Goal: Task Accomplishment & Management: Manage account settings

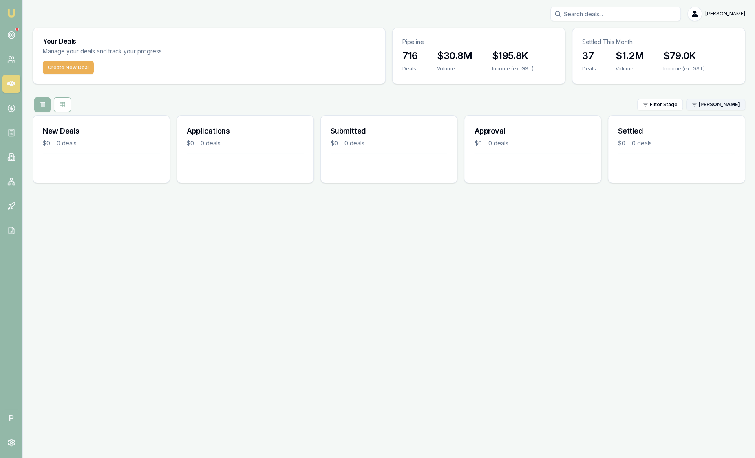
click at [708, 107] on html "Emu Broker P [PERSON_NAME] Toggle Menu Your Deals Manage your deals and track y…" at bounding box center [377, 229] width 755 height 458
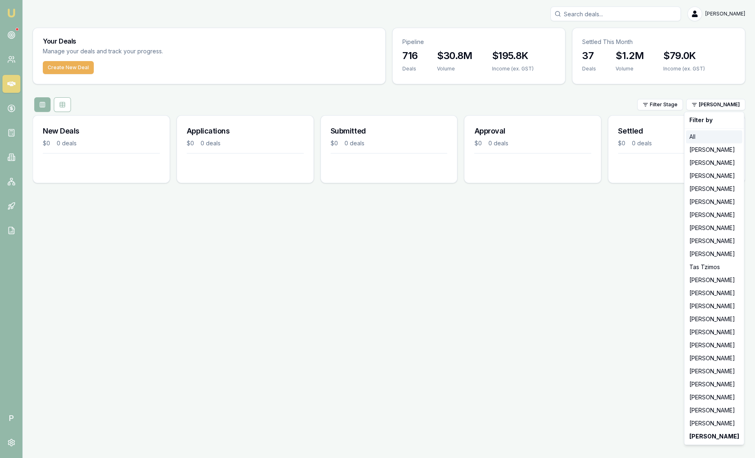
click at [695, 132] on div "All" at bounding box center [714, 136] width 56 height 13
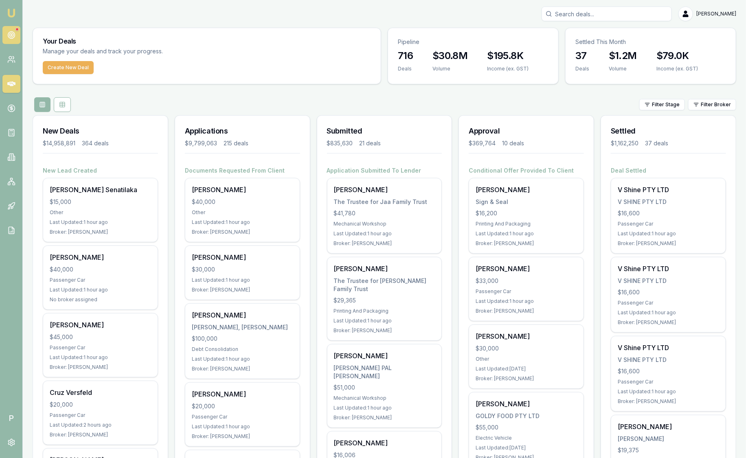
click at [13, 41] on link at bounding box center [11, 35] width 18 height 18
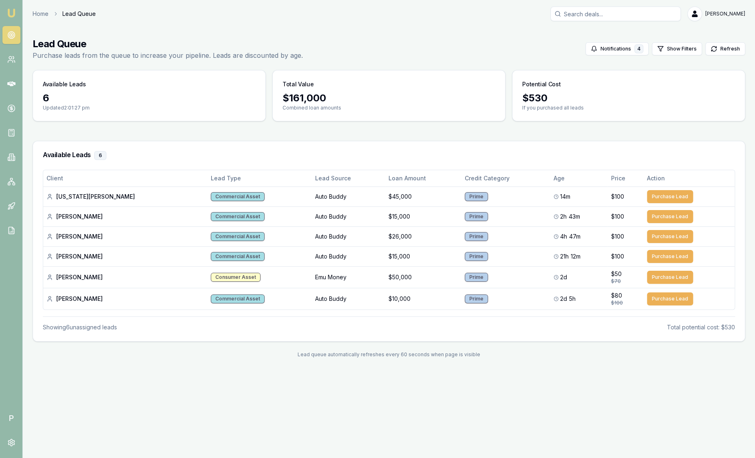
click at [14, 16] on img at bounding box center [12, 13] width 10 height 10
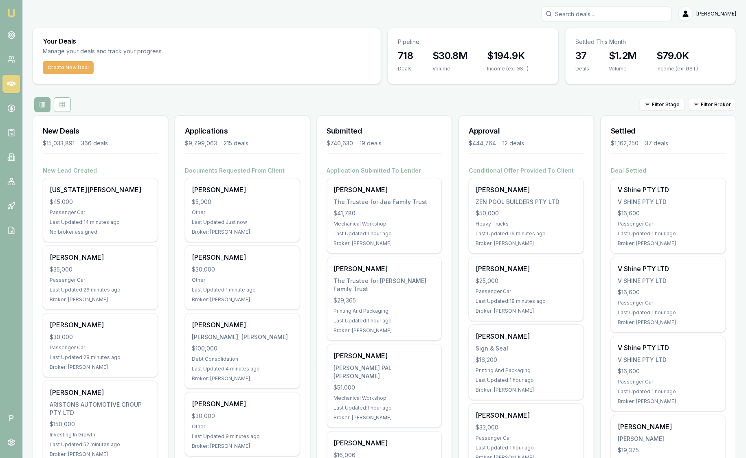
click at [713, 106] on html "Emu Broker P Sam Crouch Toggle Menu Your Deals Manage your deals and track your…" at bounding box center [373, 229] width 746 height 458
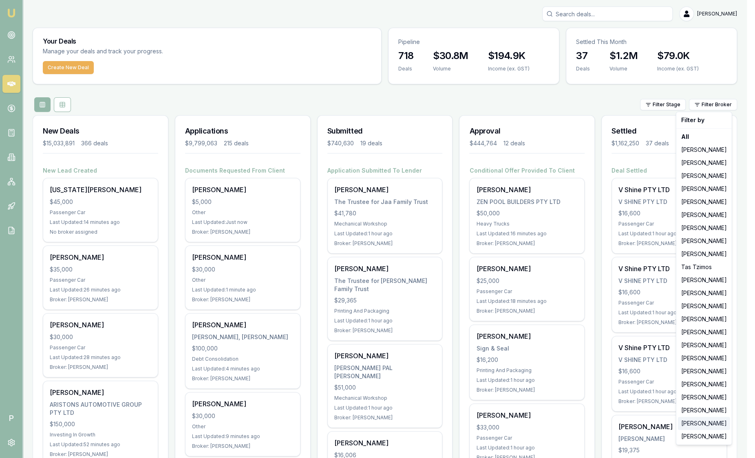
click at [697, 425] on div "[PERSON_NAME]" at bounding box center [704, 423] width 52 height 13
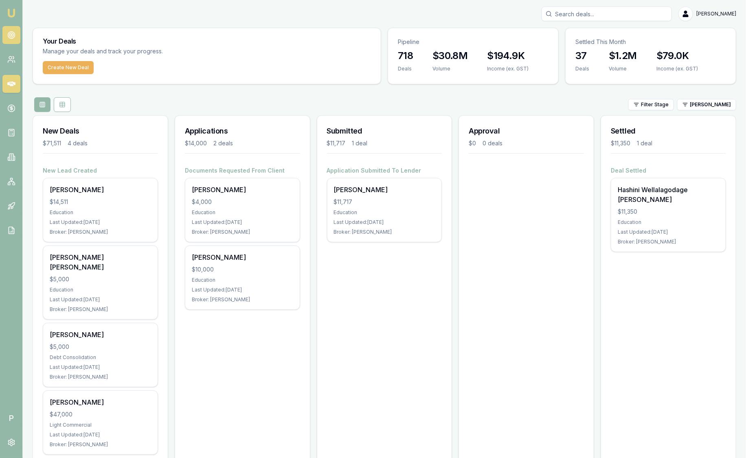
click at [14, 37] on icon at bounding box center [11, 35] width 8 height 8
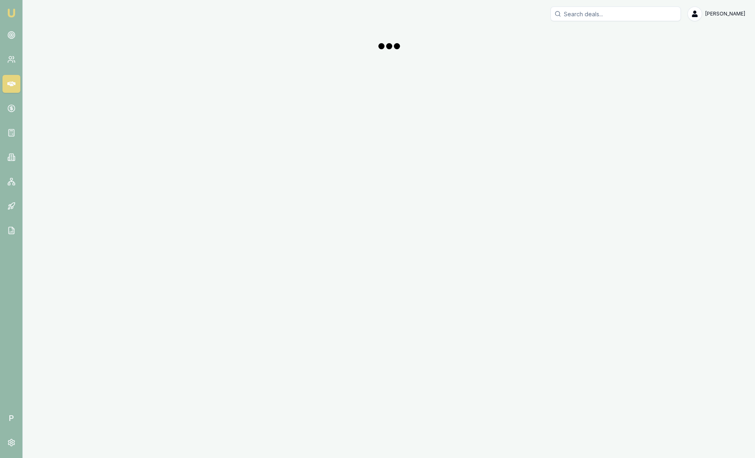
click at [105, 220] on div "Emu Broker P Sam Crouch Toggle Menu" at bounding box center [377, 229] width 755 height 458
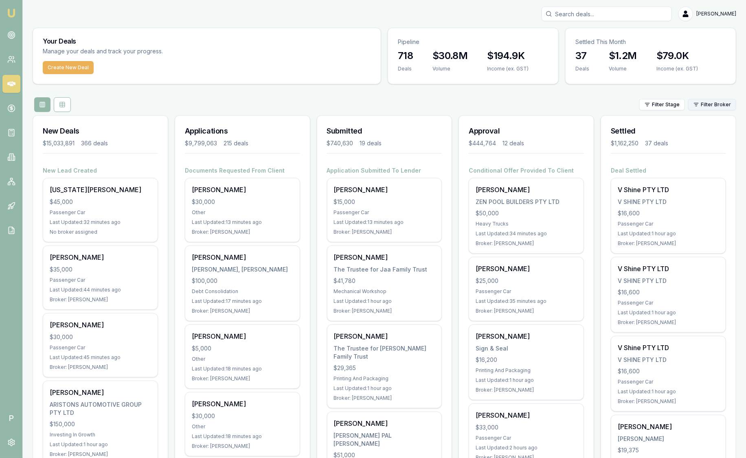
click at [700, 102] on html "Emu Broker P Sam Crouch Toggle Menu Your Deals Manage your deals and track your…" at bounding box center [373, 229] width 746 height 458
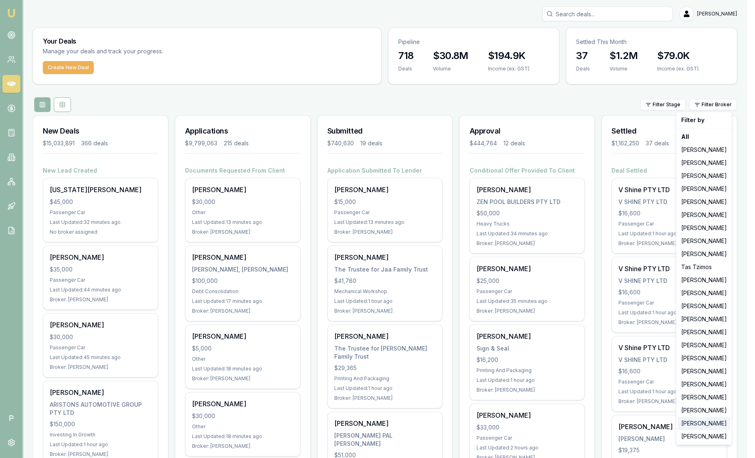
click at [702, 421] on div "[PERSON_NAME]" at bounding box center [704, 423] width 52 height 13
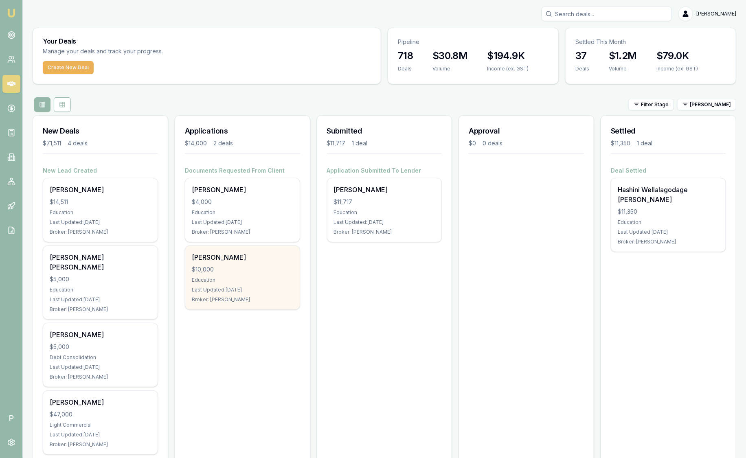
scroll to position [15, 0]
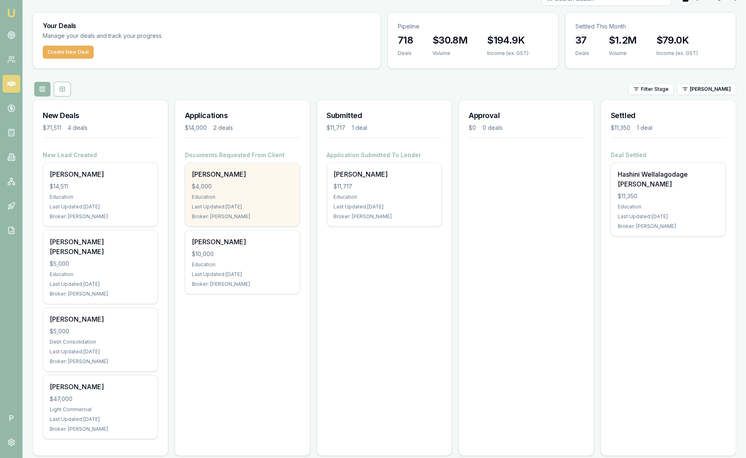
click at [282, 213] on div "Broker: Laura La Micela" at bounding box center [242, 216] width 101 height 7
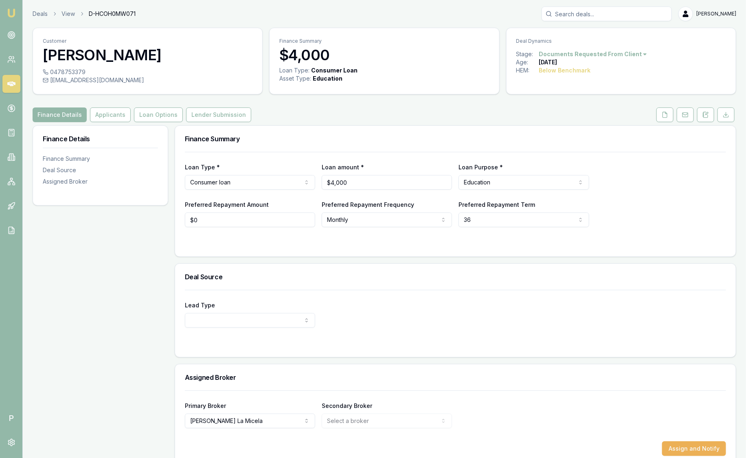
click at [543, 51] on html "Emu Broker P Deals View D-HCOH0MW071 Sam Crouch Toggle Menu Customer Chaturi Wa…" at bounding box center [373, 229] width 746 height 458
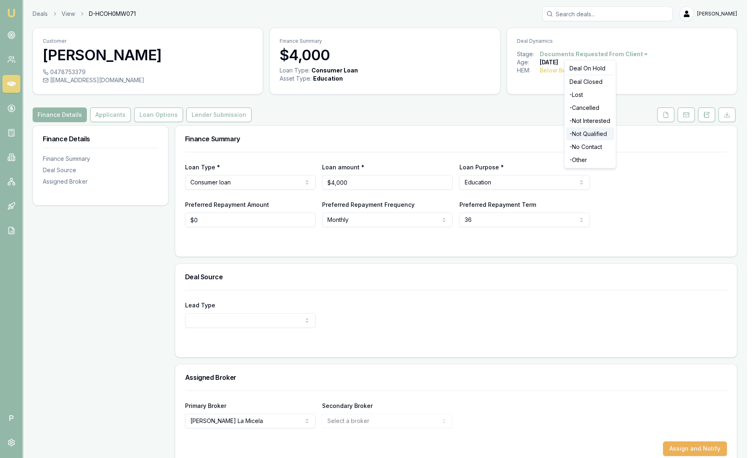
click at [598, 134] on div "- Not Qualified" at bounding box center [589, 134] width 48 height 13
